Goal: Information Seeking & Learning: Check status

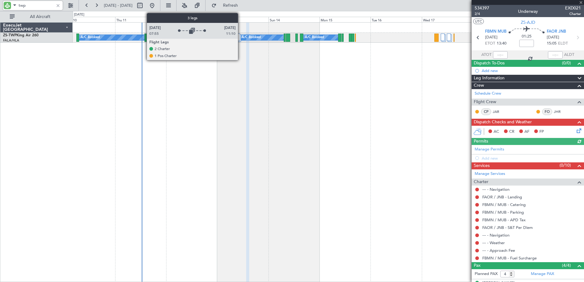
click at [241, 35] on div at bounding box center [238, 38] width 6 height 7
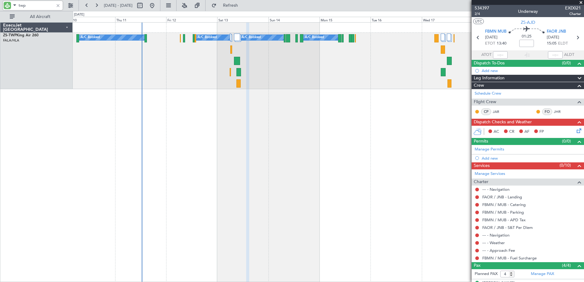
type input "twp"
click at [66, 5] on button at bounding box center [71, 6] width 10 height 10
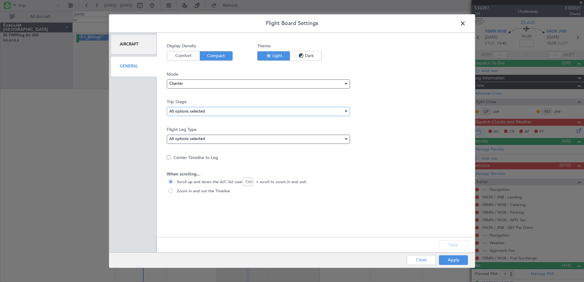
click at [251, 111] on div "All options selected" at bounding box center [256, 111] width 174 height 9
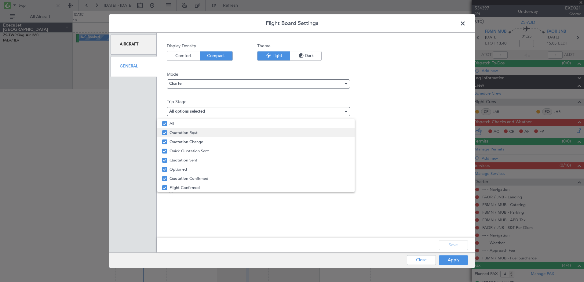
click at [184, 130] on span "Quotation Rqst" at bounding box center [260, 132] width 180 height 9
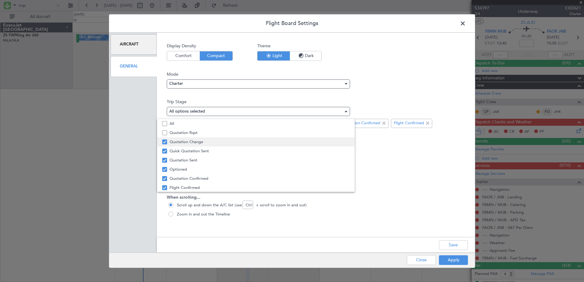
click at [190, 142] on span "Quotation Change" at bounding box center [260, 141] width 180 height 9
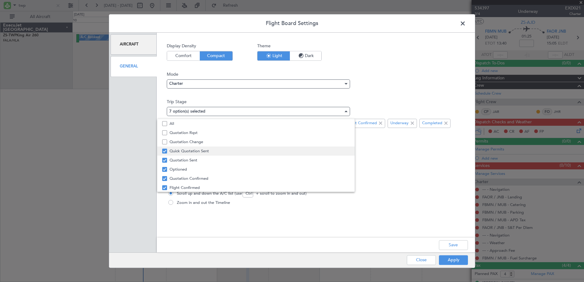
click at [197, 153] on span "Quick Quotation Sent" at bounding box center [260, 151] width 180 height 9
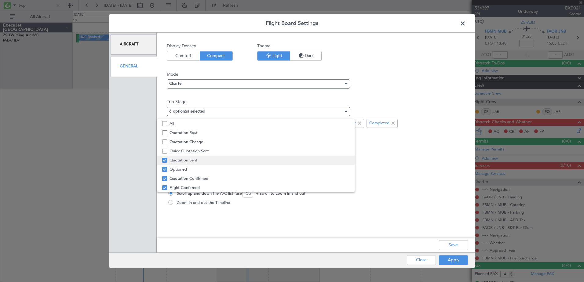
click at [198, 159] on span "Quotation Sent" at bounding box center [260, 160] width 180 height 9
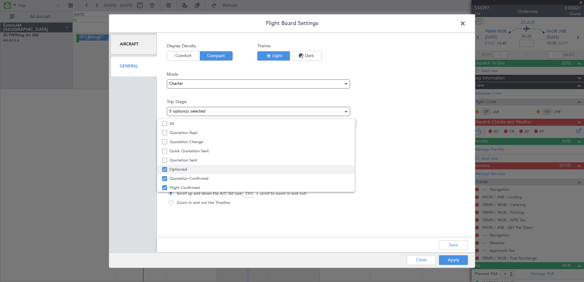
click at [195, 168] on span "Optioned" at bounding box center [260, 169] width 180 height 9
click at [218, 177] on span "Quotation Confirmed" at bounding box center [260, 178] width 180 height 9
click at [458, 249] on div at bounding box center [292, 141] width 584 height 282
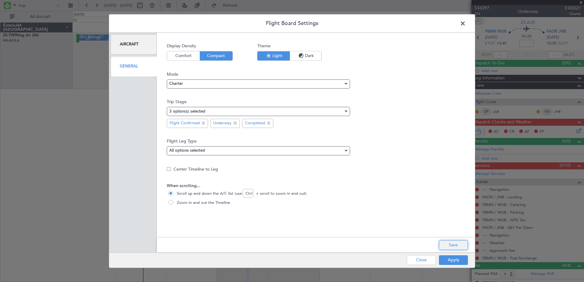
click at [457, 248] on button "Save" at bounding box center [453, 245] width 29 height 10
click at [457, 264] on button "Apply" at bounding box center [453, 260] width 29 height 10
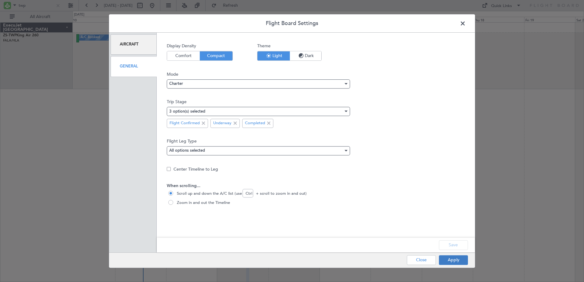
type input "0"
